Goal: Transaction & Acquisition: Subscribe to service/newsletter

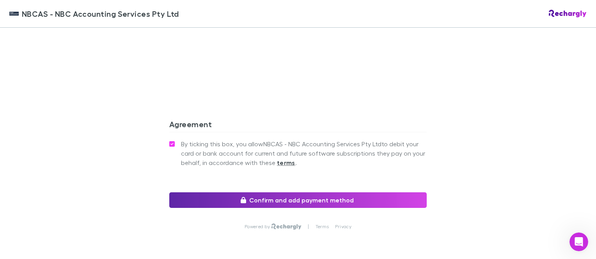
scroll to position [750, 0]
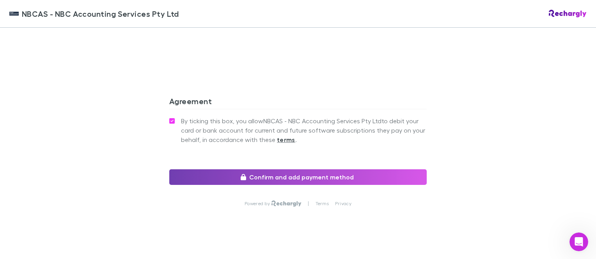
click at [281, 169] on button "Confirm and add payment method" at bounding box center [298, 177] width 258 height 16
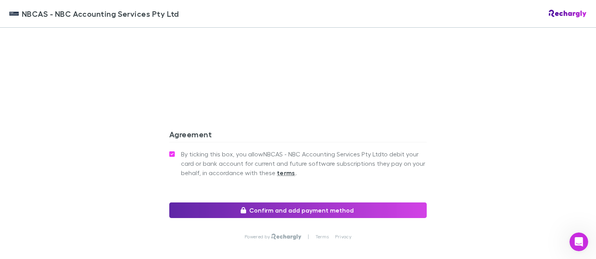
scroll to position [642, 0]
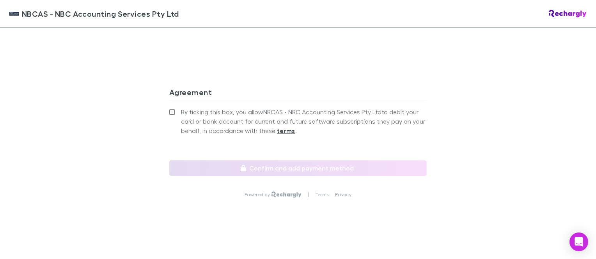
scroll to position [750, 0]
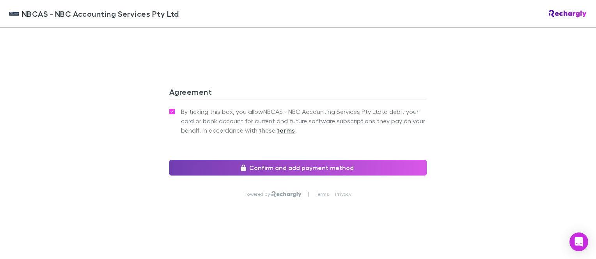
click at [287, 162] on button "Confirm and add payment method" at bounding box center [298, 168] width 258 height 16
